Goal: Transaction & Acquisition: Purchase product/service

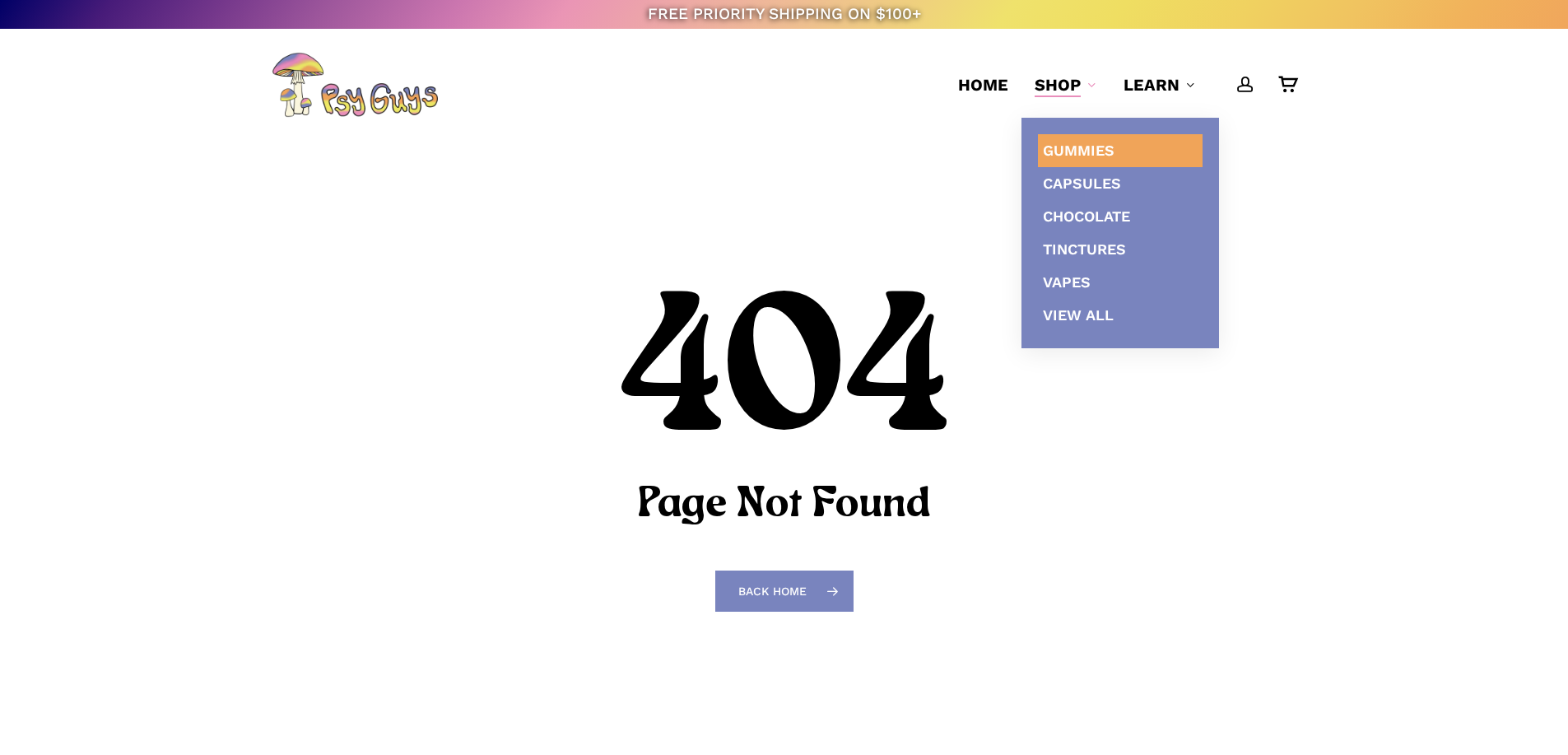
click at [1073, 142] on span "Gummies" at bounding box center [1078, 150] width 72 height 17
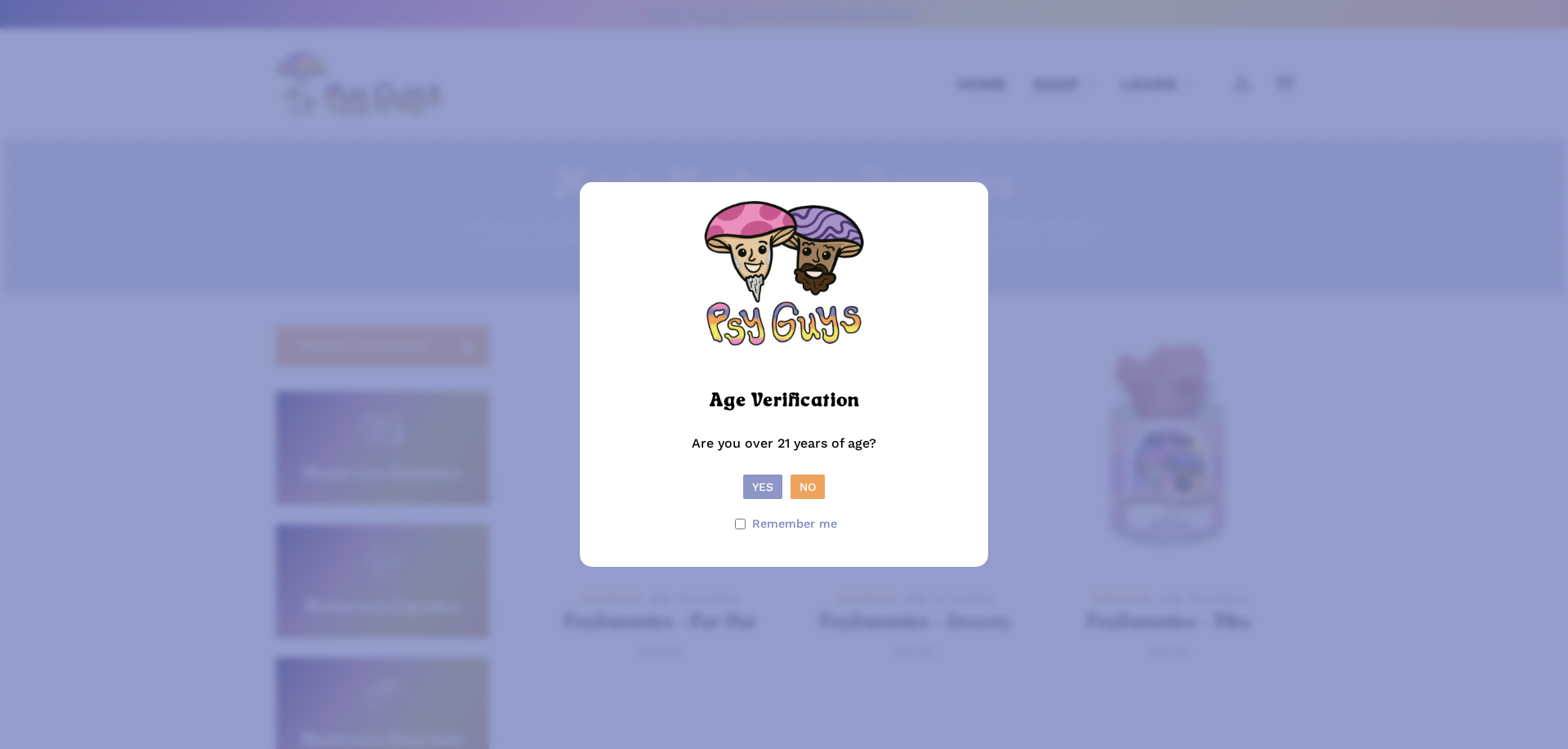
click at [758, 477] on button "Yes" at bounding box center [763, 486] width 39 height 24
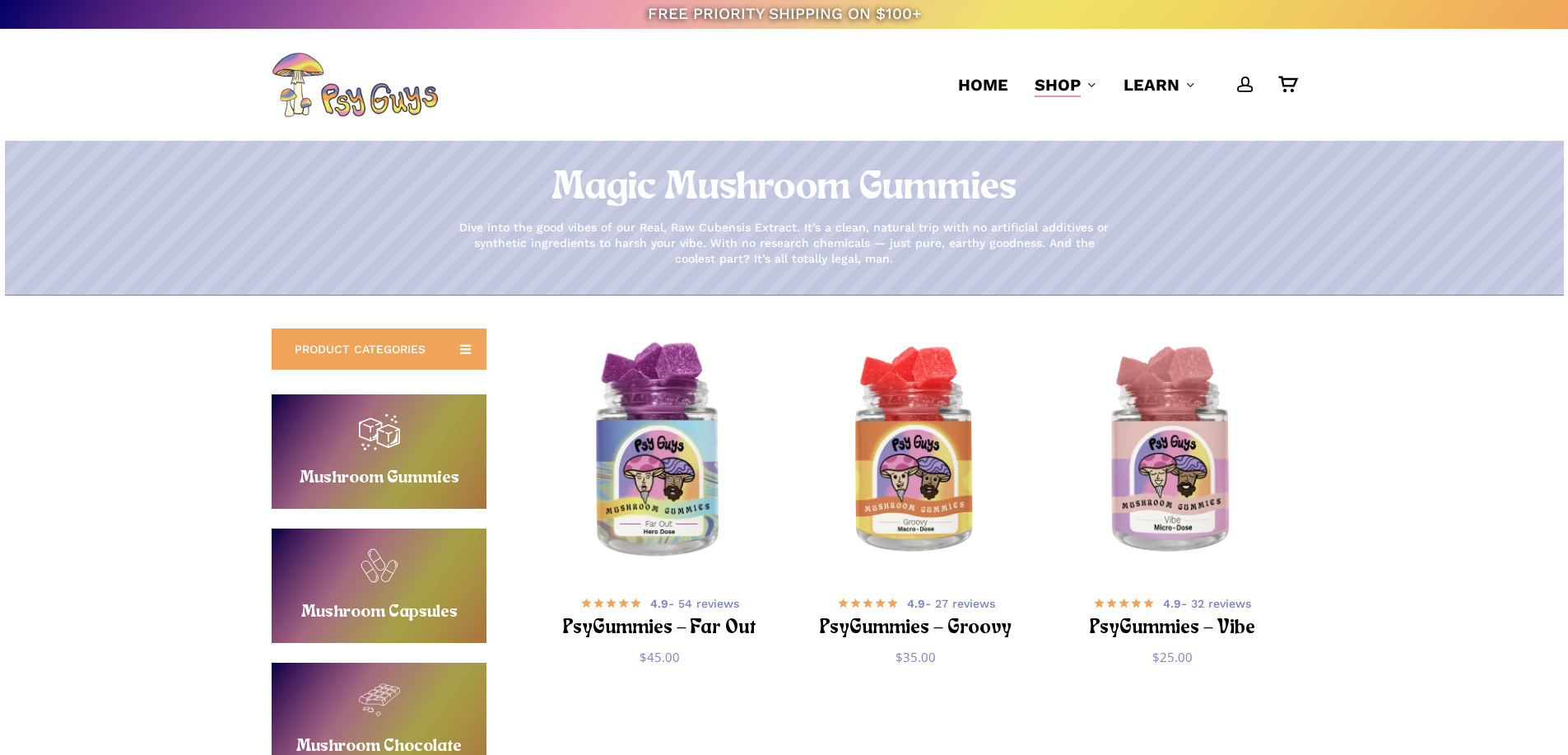
click at [679, 442] on img "PsyGummies - Far Out" at bounding box center [659, 452] width 250 height 250
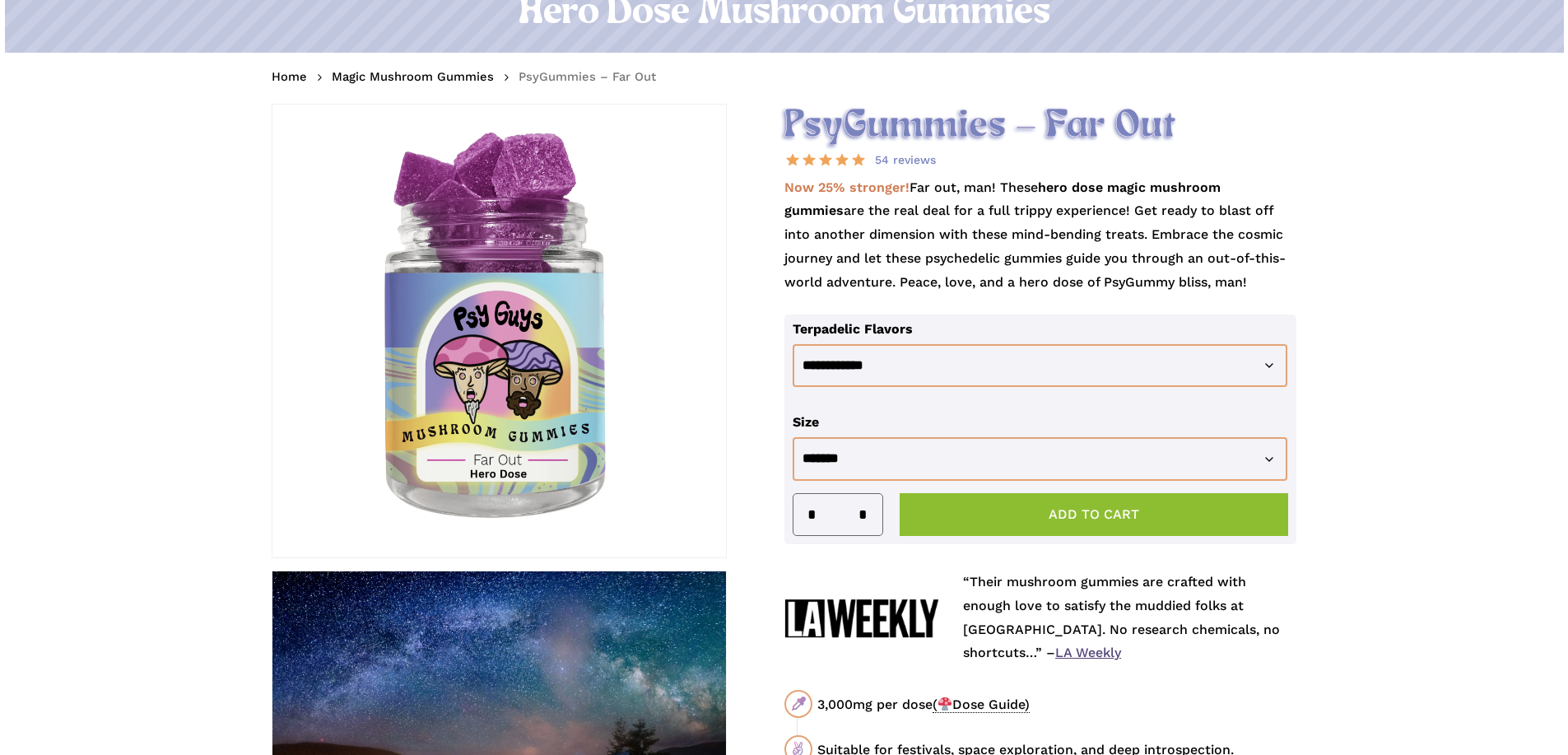
scroll to position [247, 0]
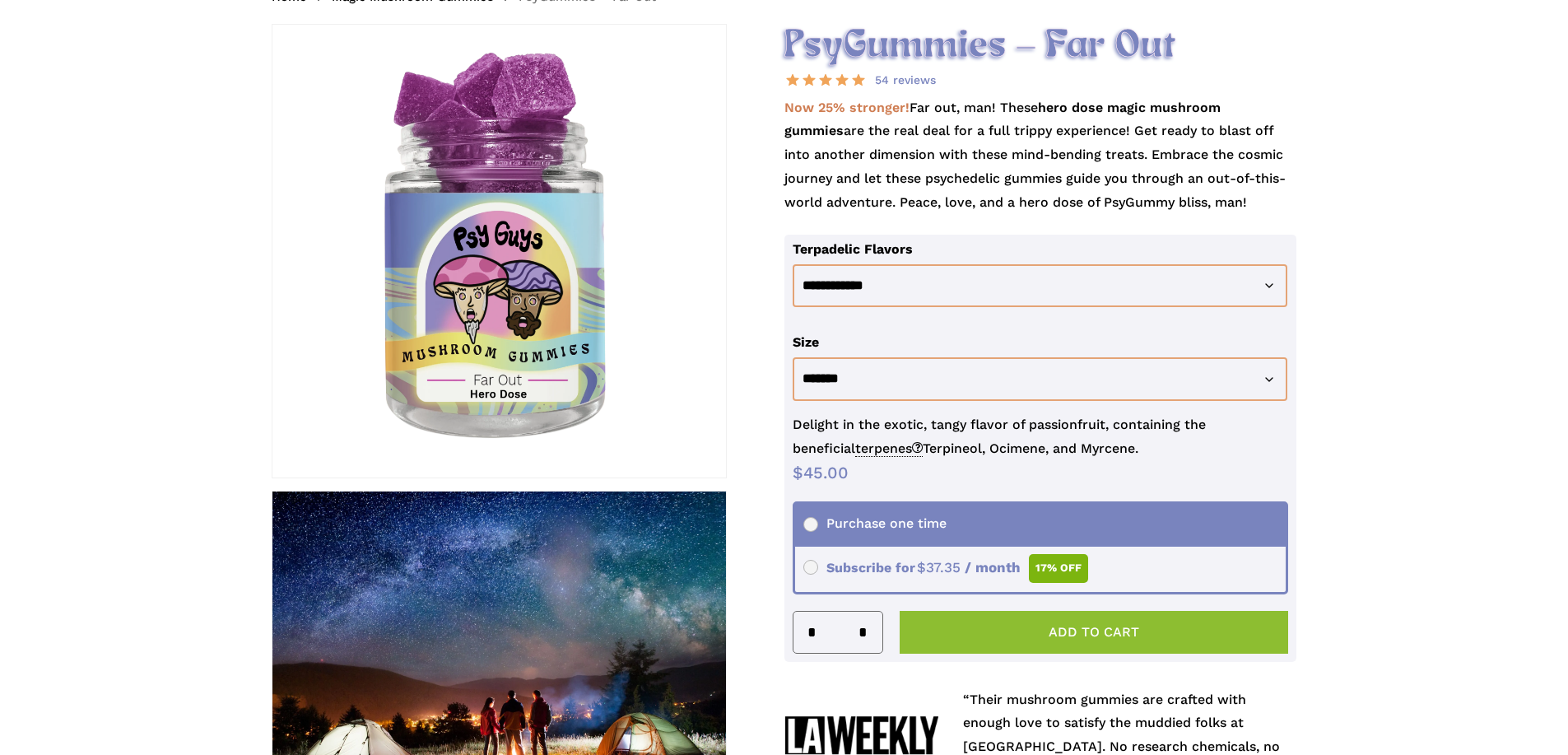
click at [1083, 628] on button "Add to cart" at bounding box center [1094, 633] width 389 height 43
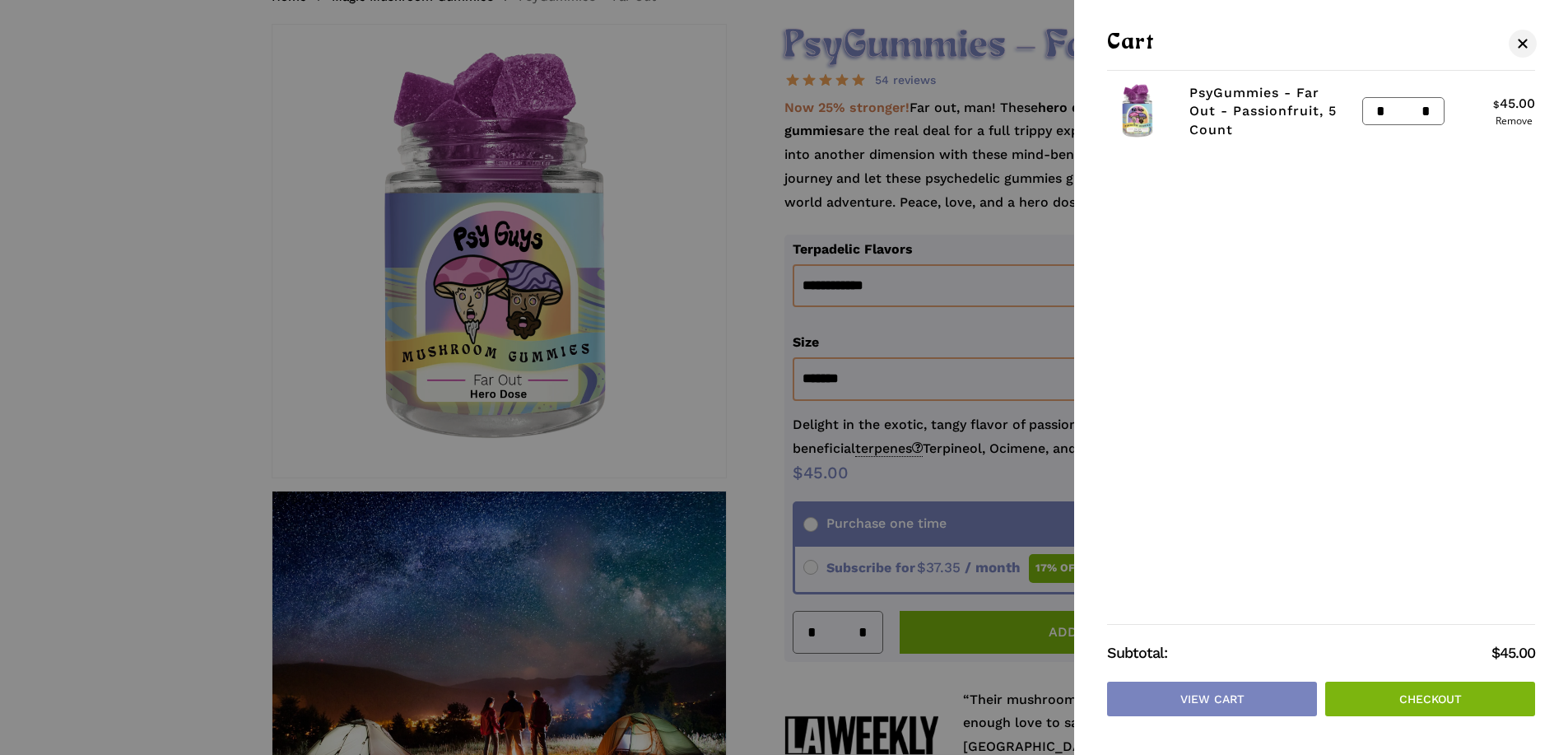
click at [1378, 700] on link "Checkout" at bounding box center [1430, 698] width 210 height 34
